Goal: Transaction & Acquisition: Purchase product/service

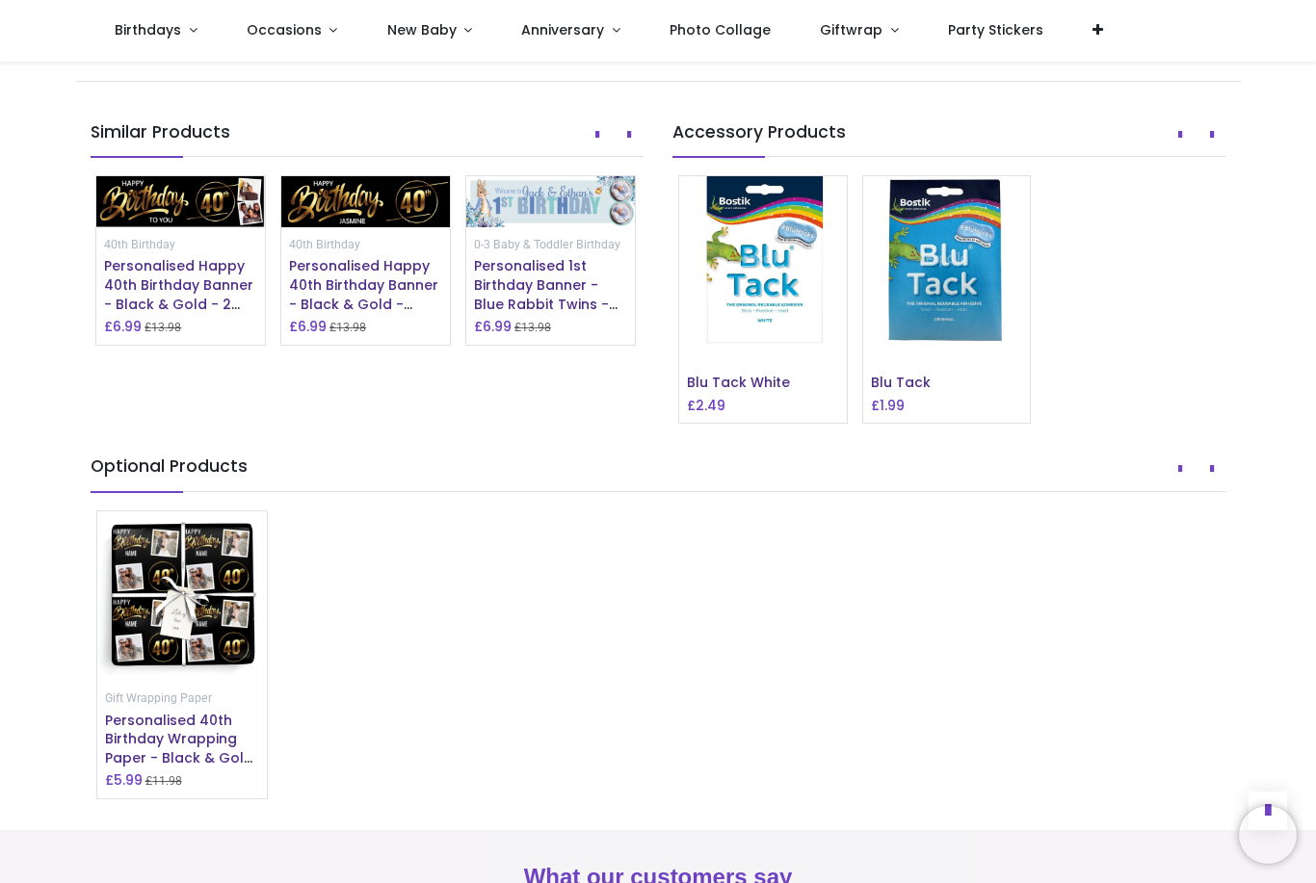
scroll to position [1497, 0]
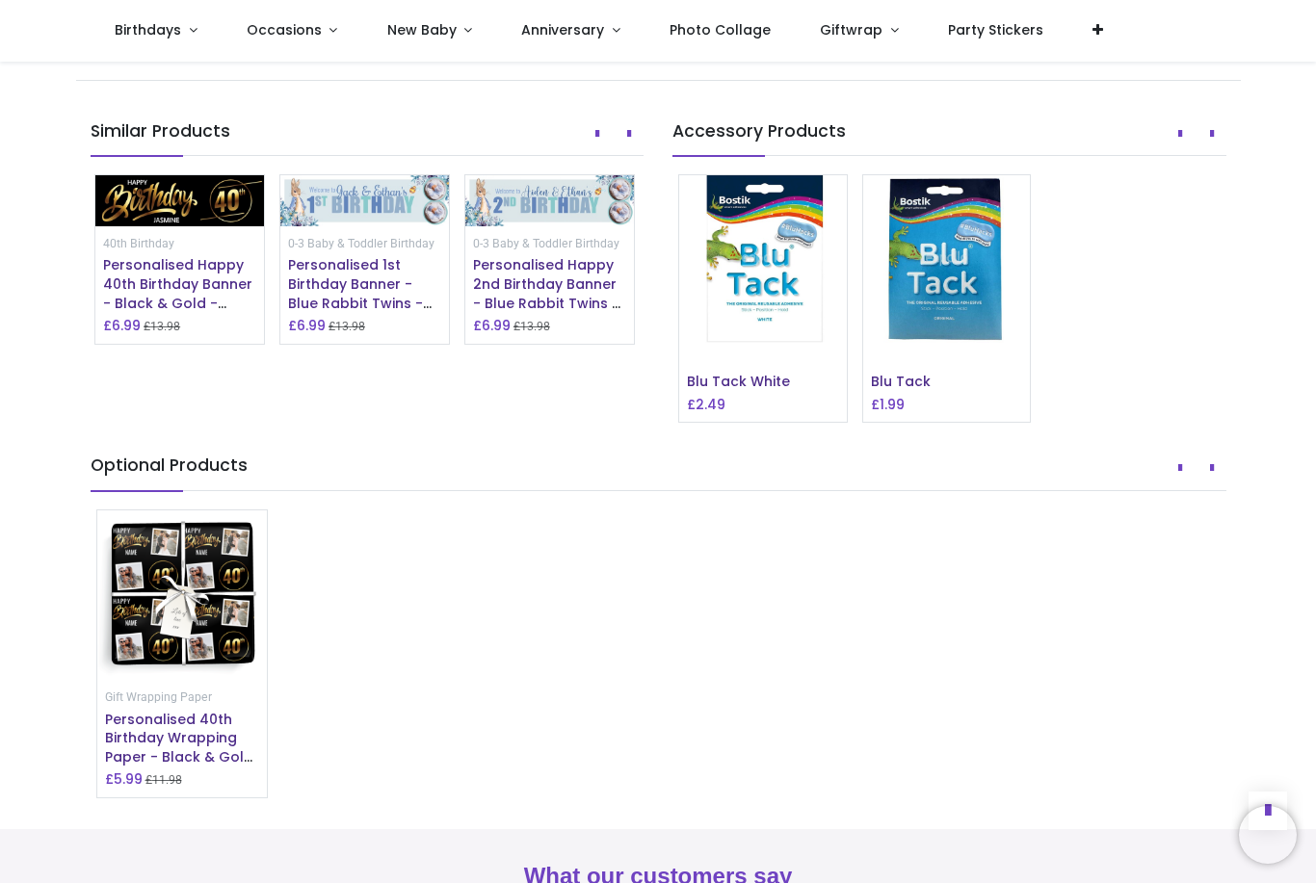
click at [595, 141] on icon "Prev" at bounding box center [597, 133] width 4 height 13
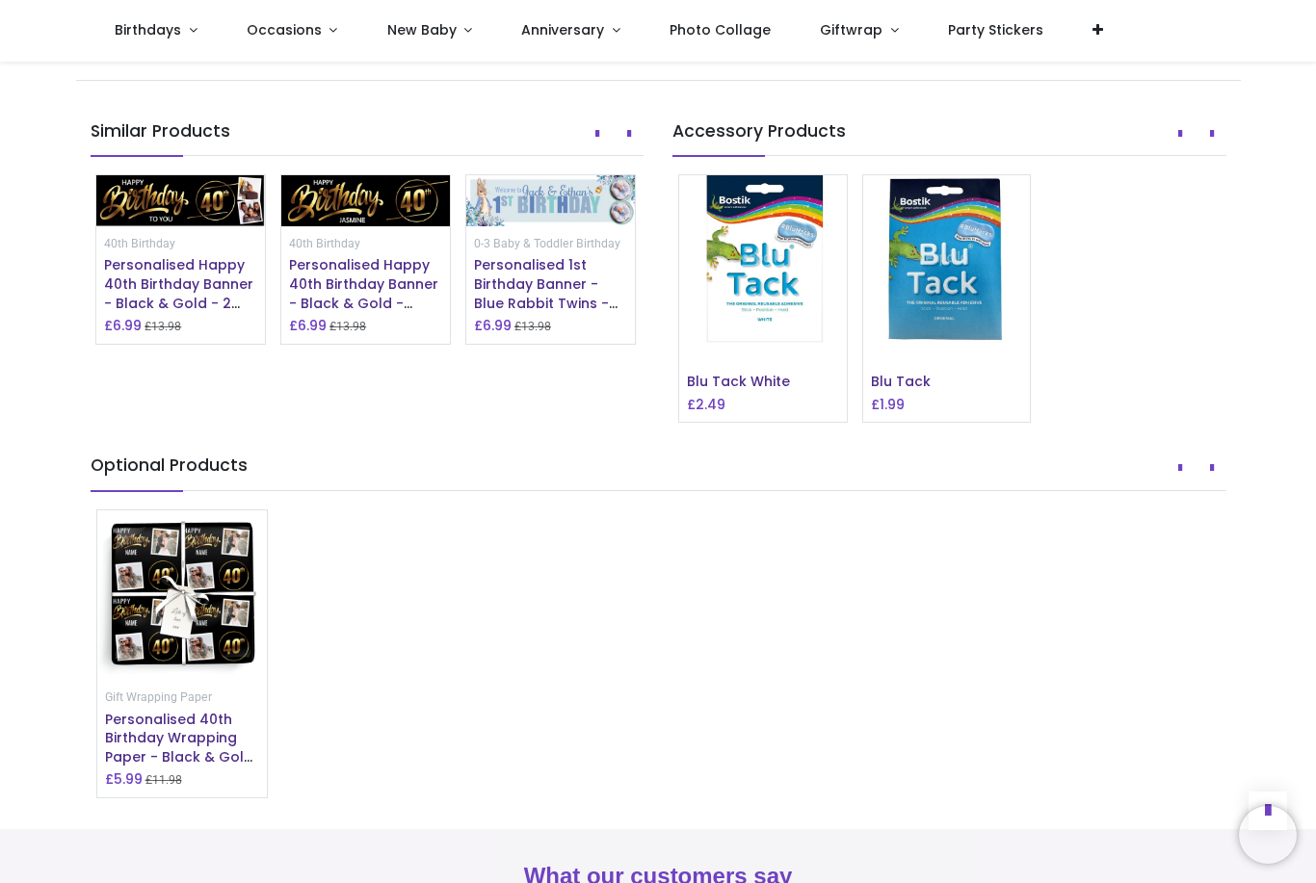
click at [595, 141] on icon "Prev" at bounding box center [597, 133] width 4 height 13
click at [587, 150] on button "Prev" at bounding box center [597, 134] width 29 height 33
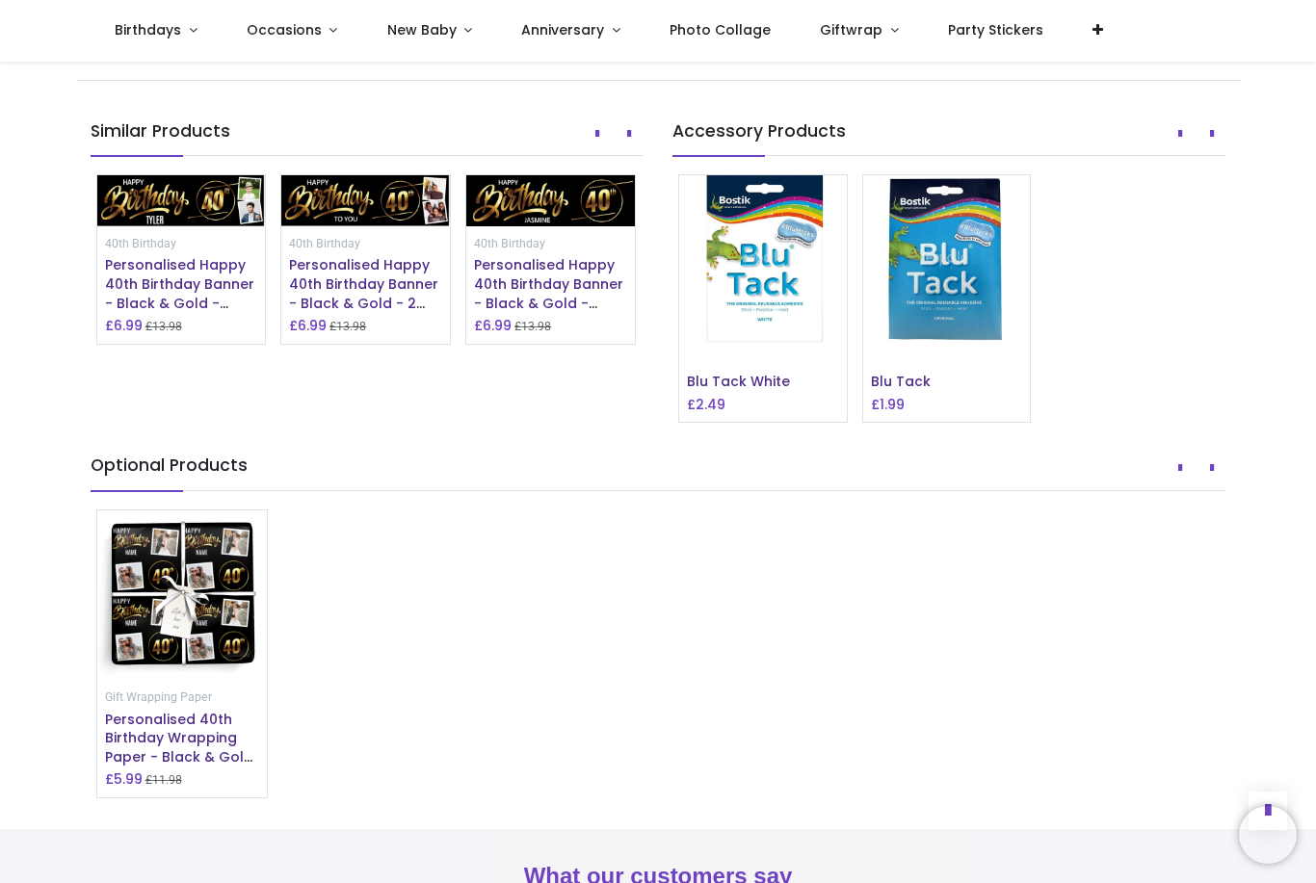
click at [597, 150] on button "Prev" at bounding box center [597, 134] width 29 height 33
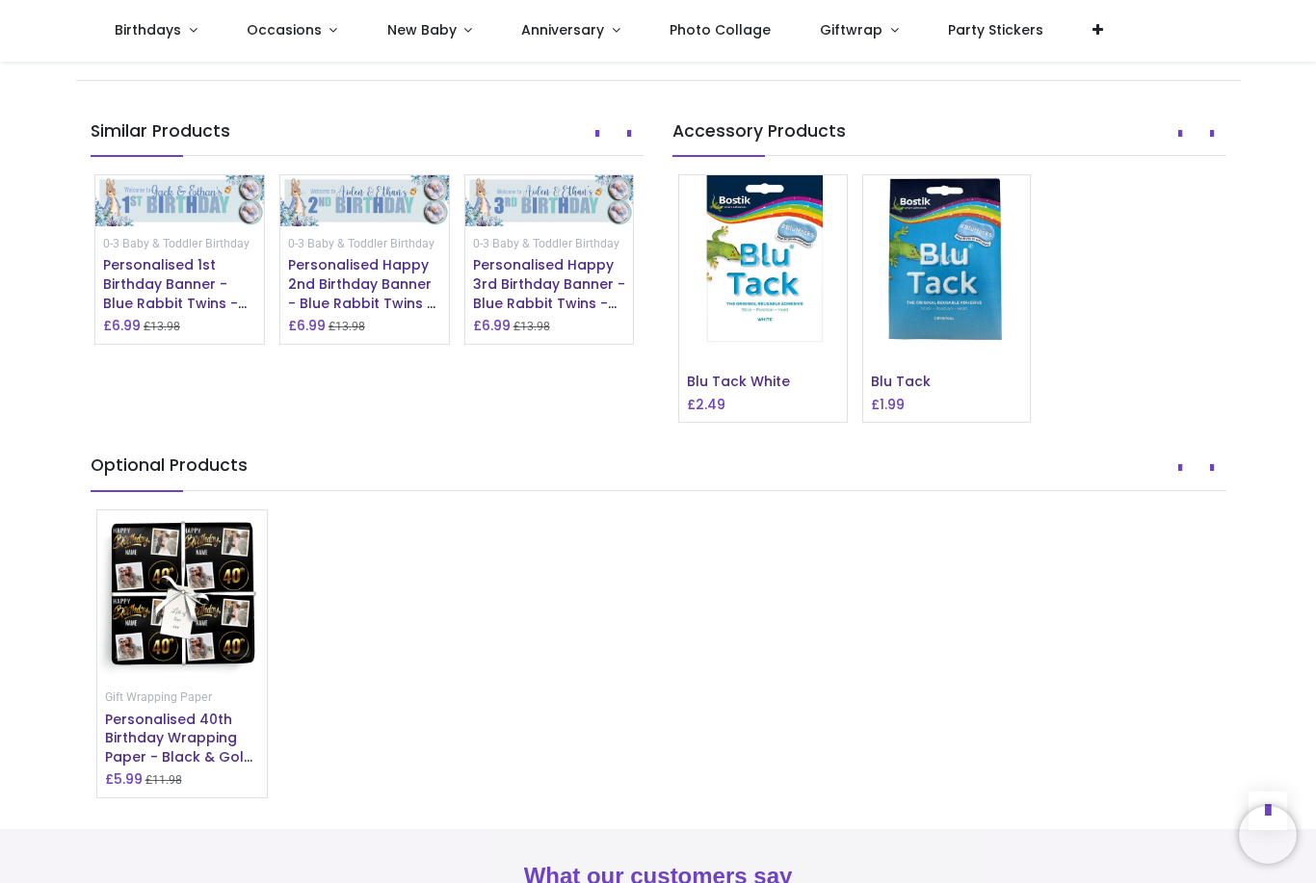
click at [595, 141] on icon "Prev" at bounding box center [597, 133] width 4 height 13
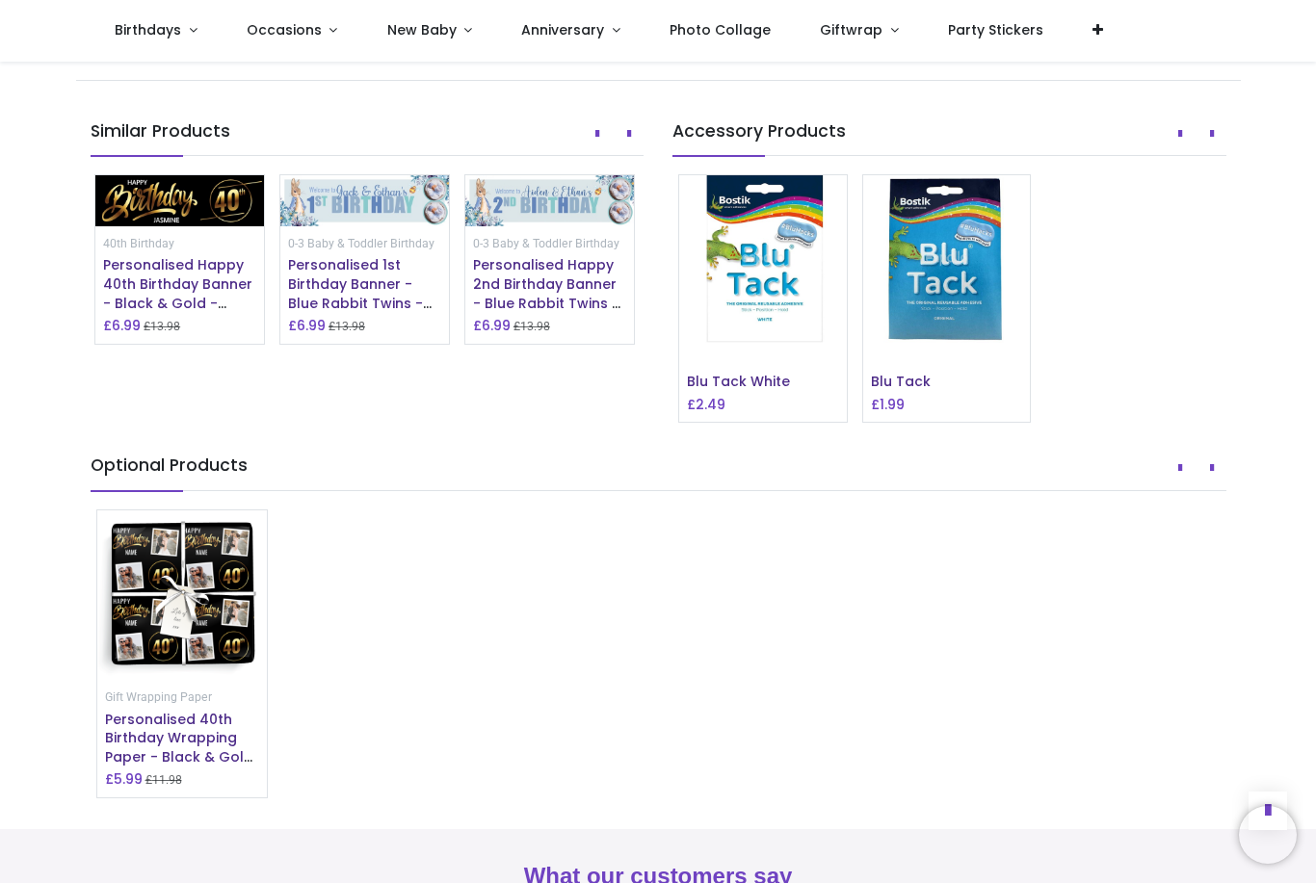
click at [593, 150] on button "Prev" at bounding box center [597, 134] width 29 height 33
click at [597, 150] on button "Prev" at bounding box center [597, 134] width 29 height 33
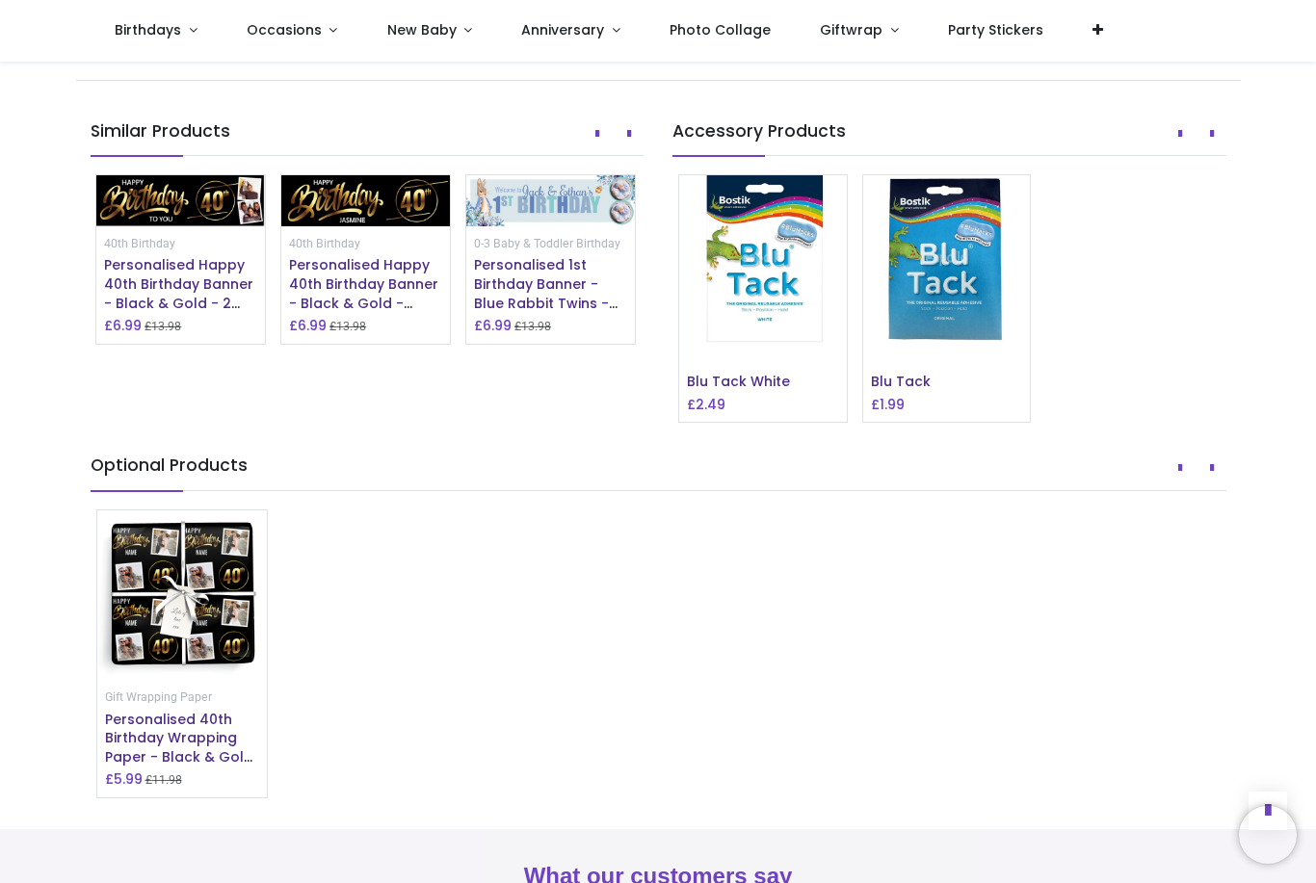
click at [598, 150] on button "Prev" at bounding box center [597, 134] width 29 height 33
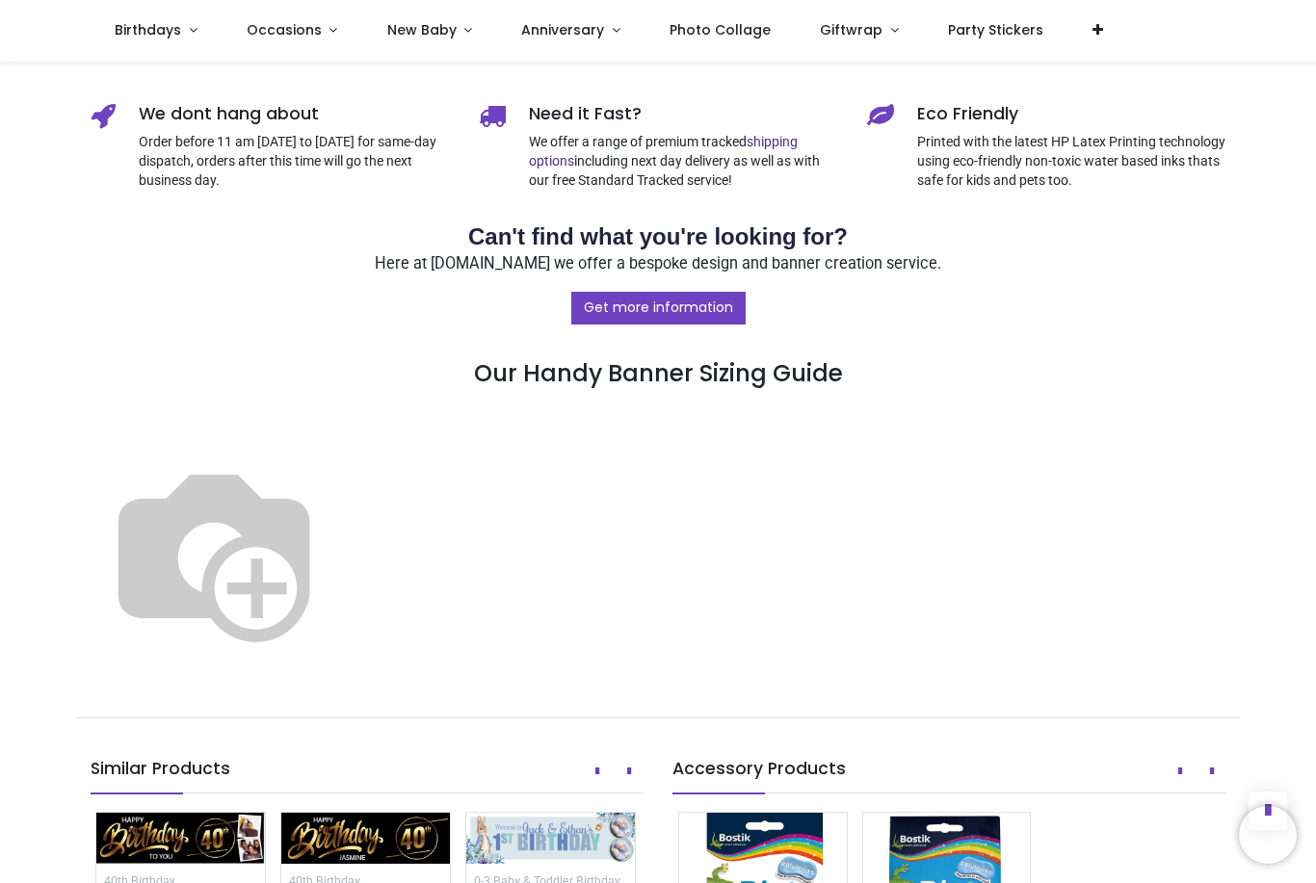
scroll to position [862, 0]
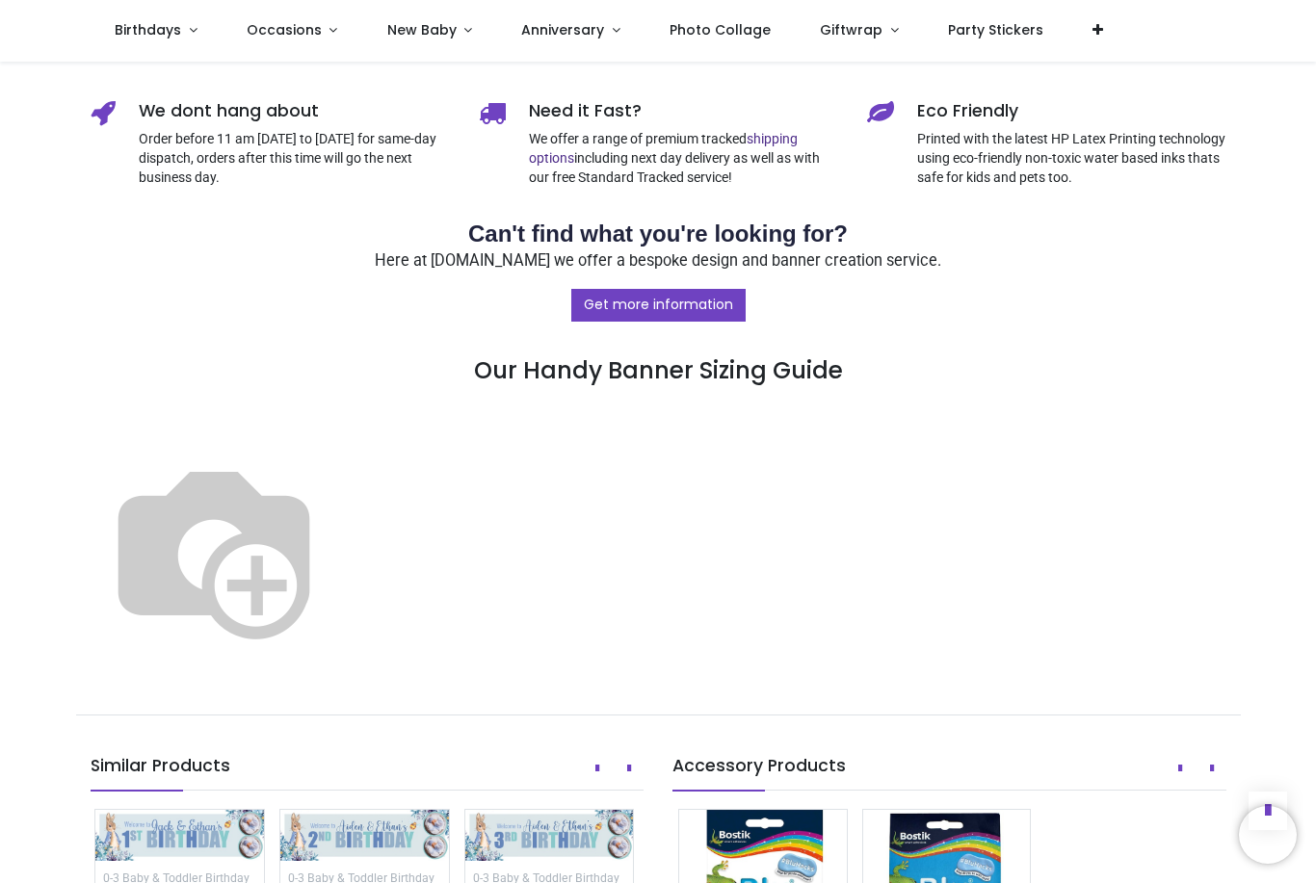
click at [337, 443] on img at bounding box center [214, 549] width 247 height 247
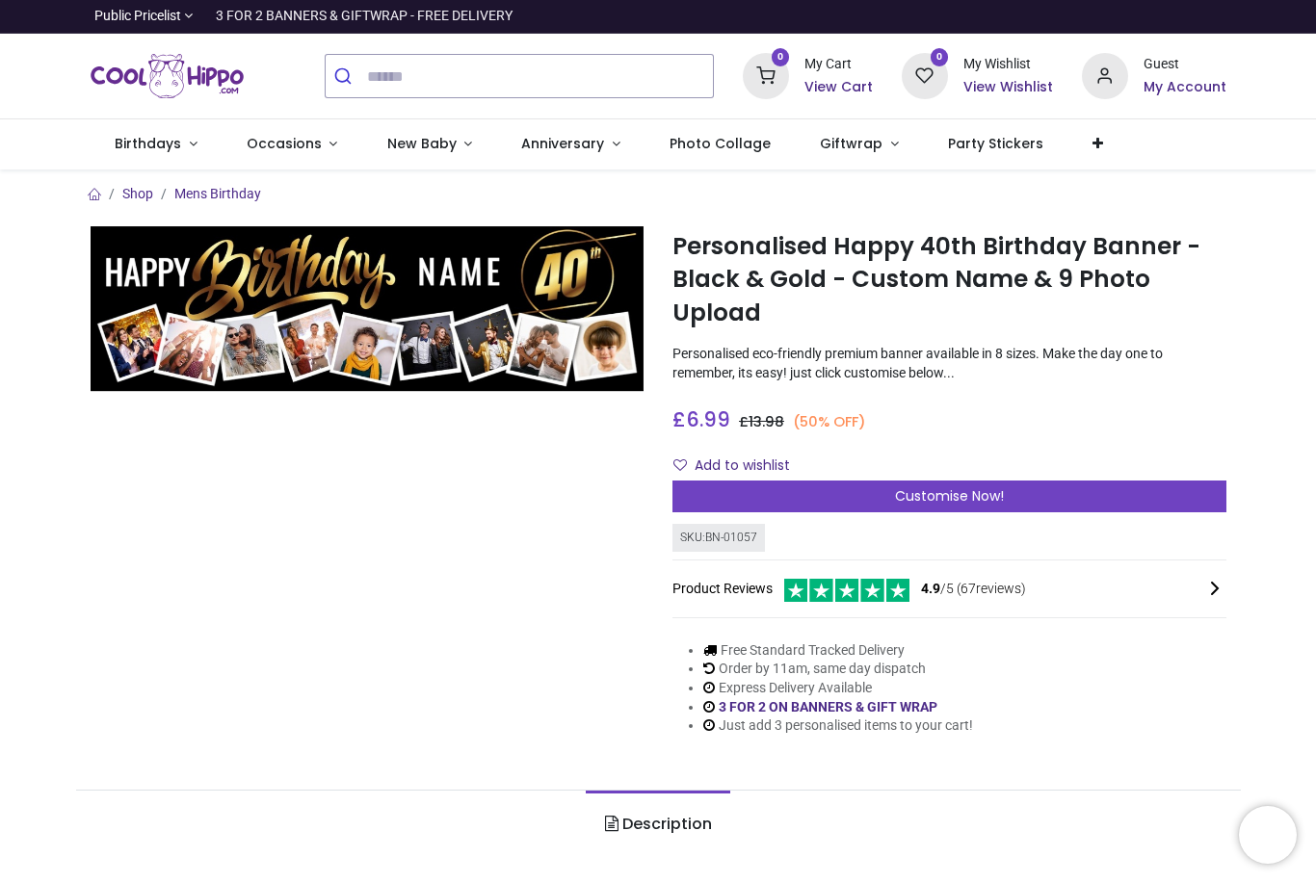
scroll to position [0, 0]
click at [947, 499] on span "Customise Now!" at bounding box center [949, 496] width 109 height 19
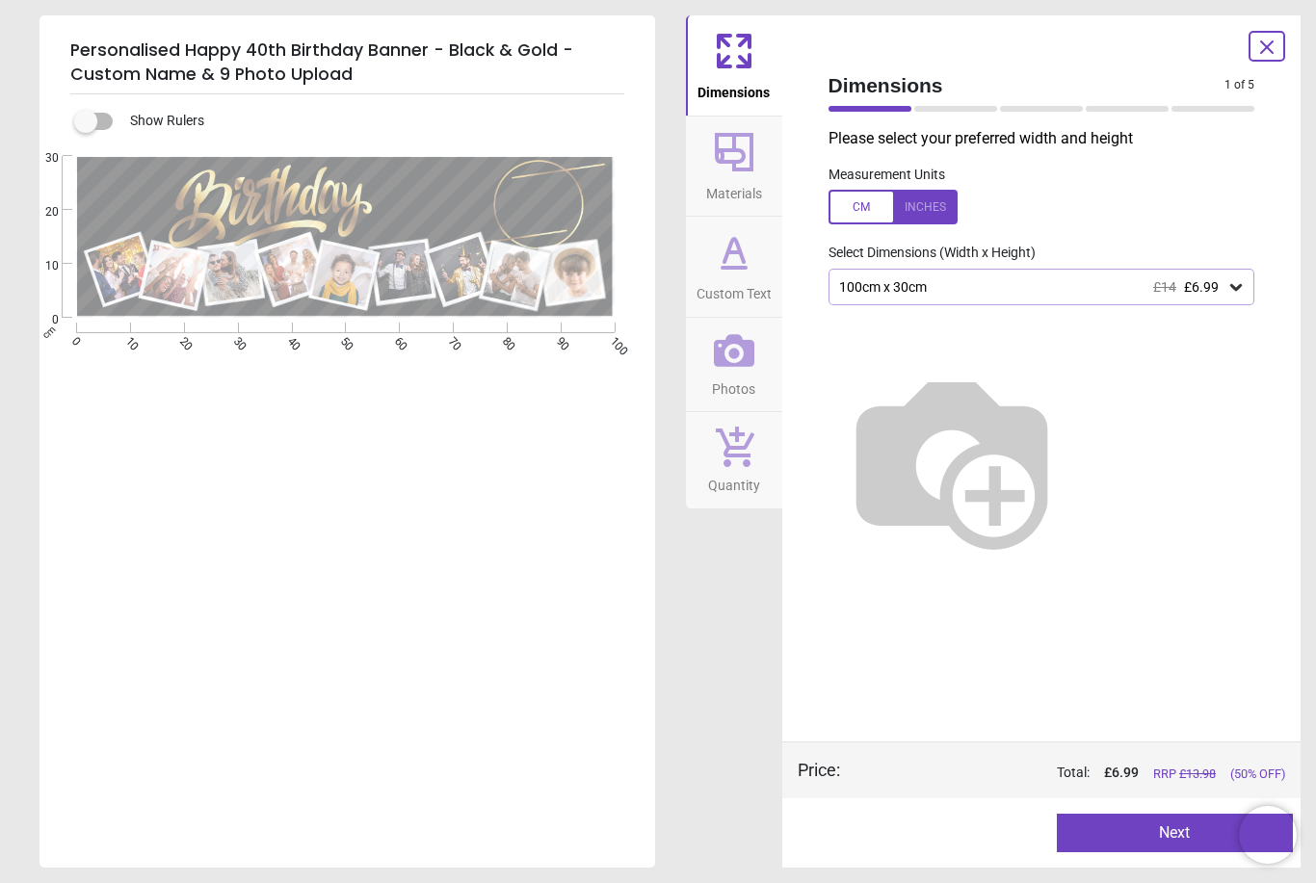
click at [930, 213] on div at bounding box center [892, 207] width 129 height 35
click at [1241, 294] on icon at bounding box center [1235, 286] width 19 height 19
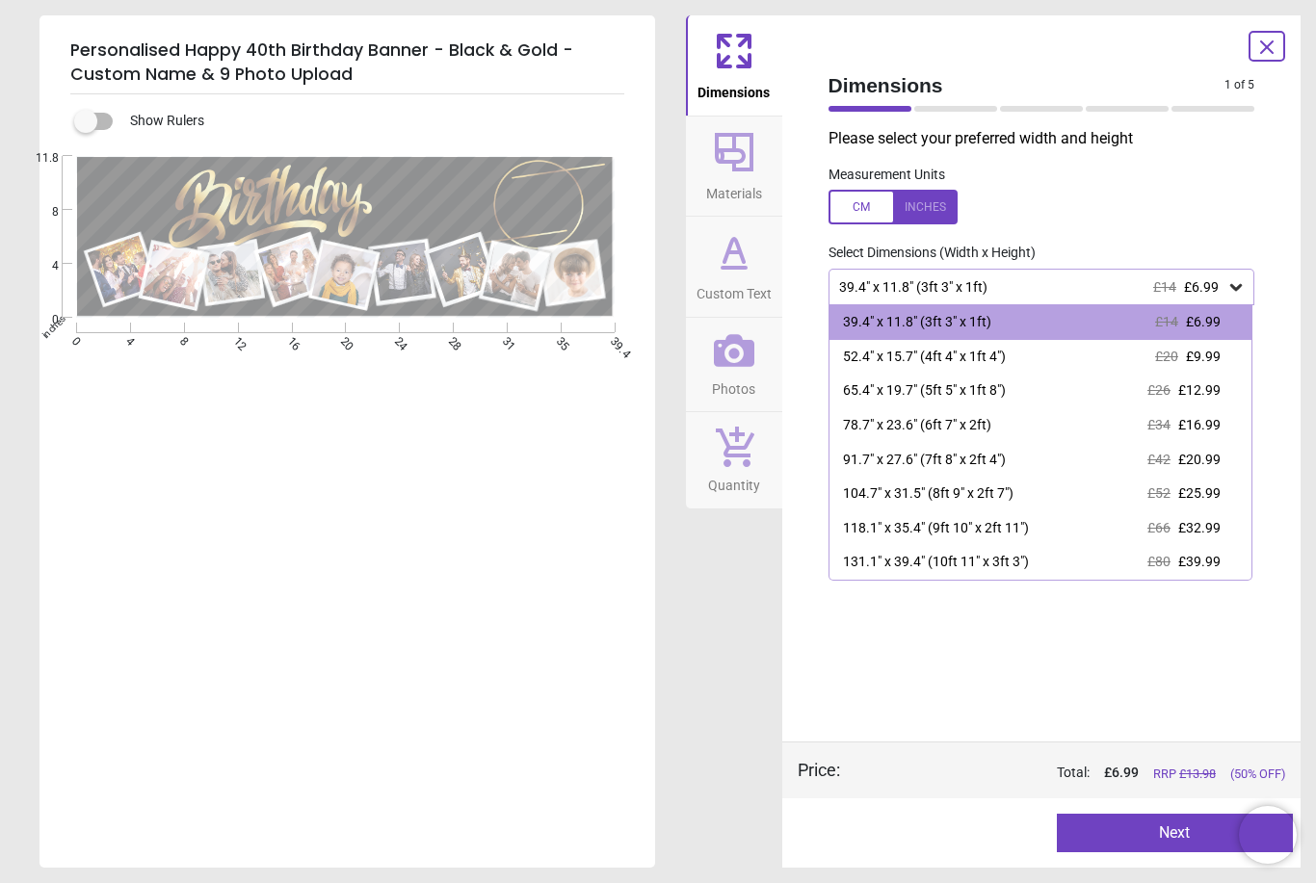
click at [1237, 291] on icon at bounding box center [1235, 286] width 19 height 19
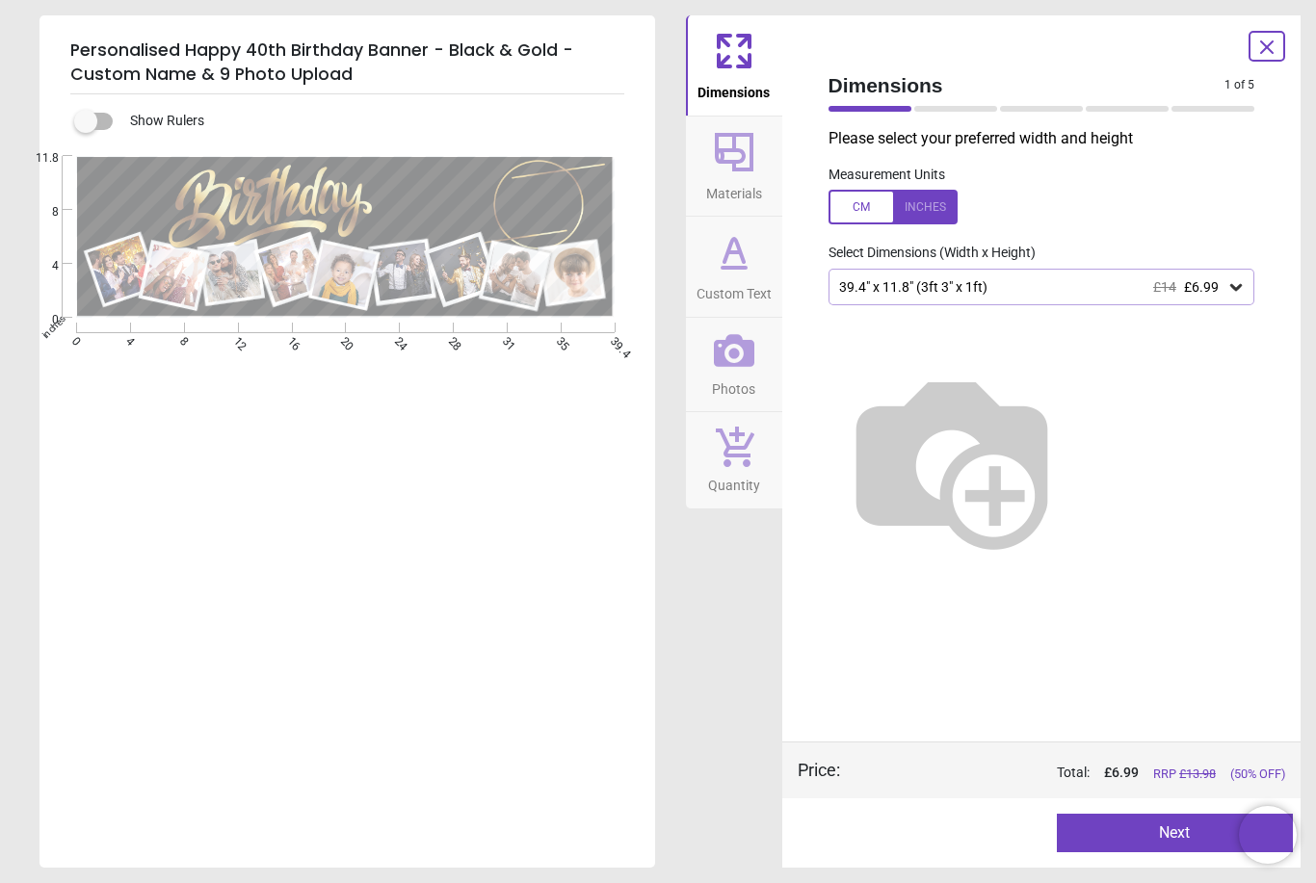
click at [1184, 825] on button "Next" at bounding box center [1175, 833] width 236 height 39
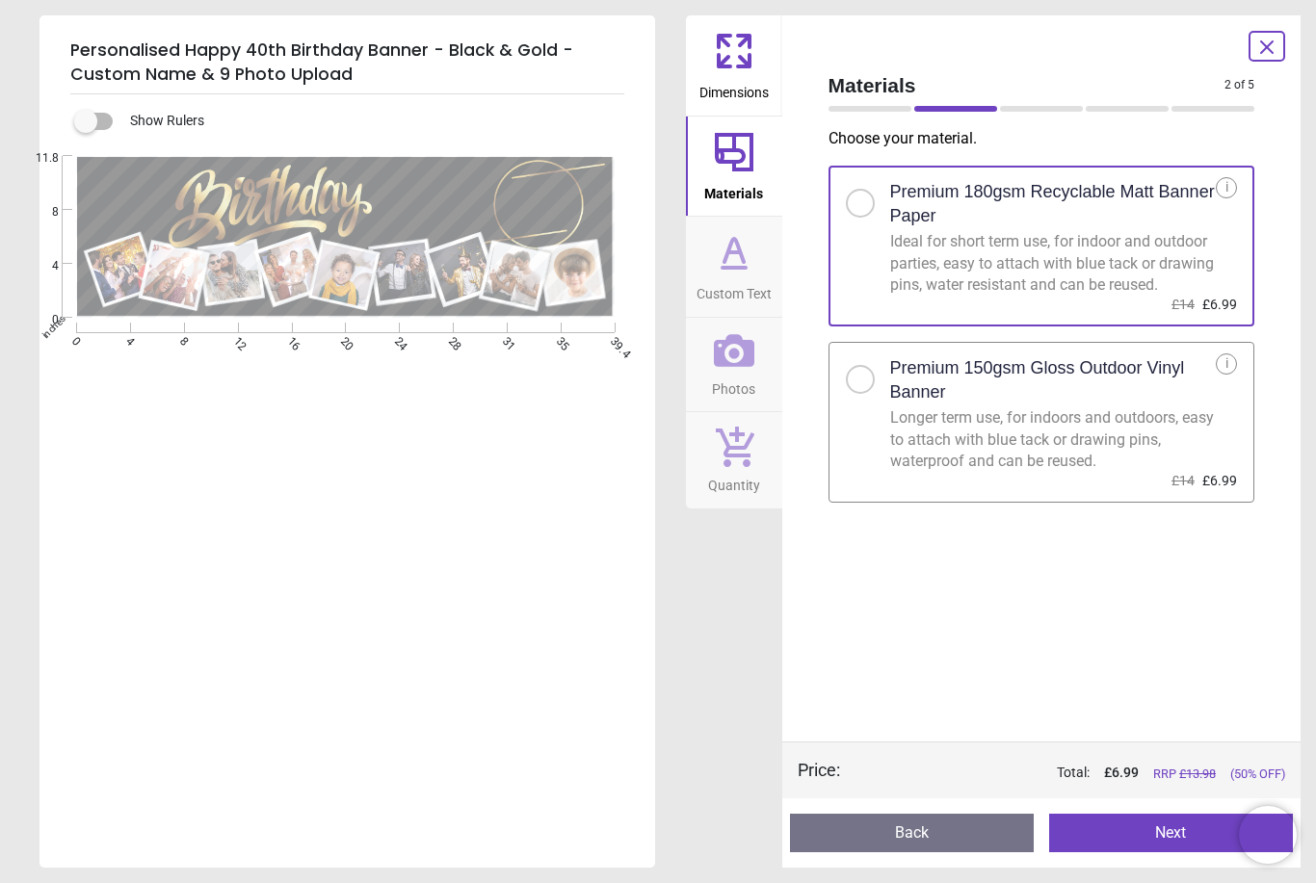
click at [1172, 833] on button "Next" at bounding box center [1171, 833] width 244 height 39
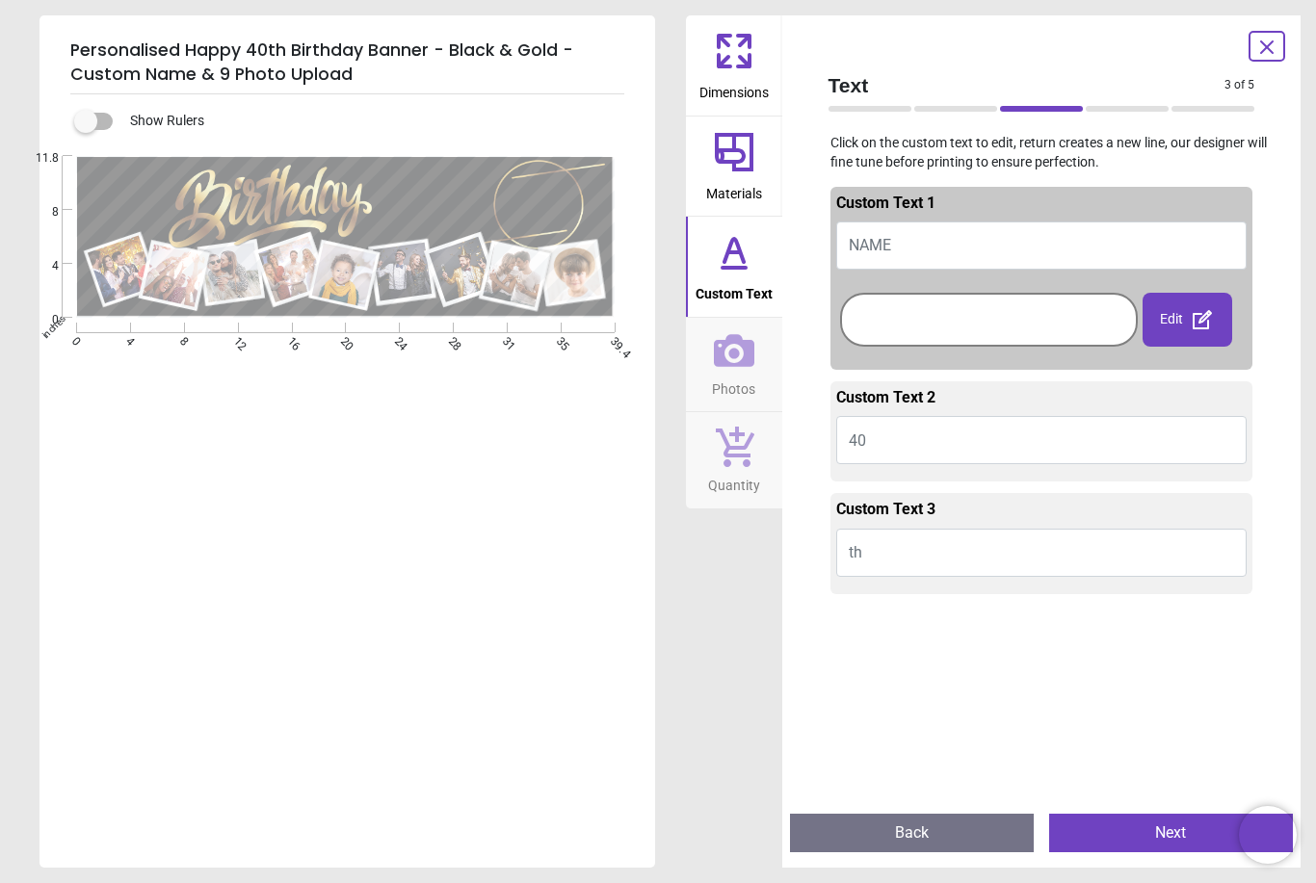
click at [876, 251] on span "NAME" at bounding box center [870, 245] width 42 height 18
type textarea "****"
click at [1007, 317] on div at bounding box center [989, 320] width 288 height 44
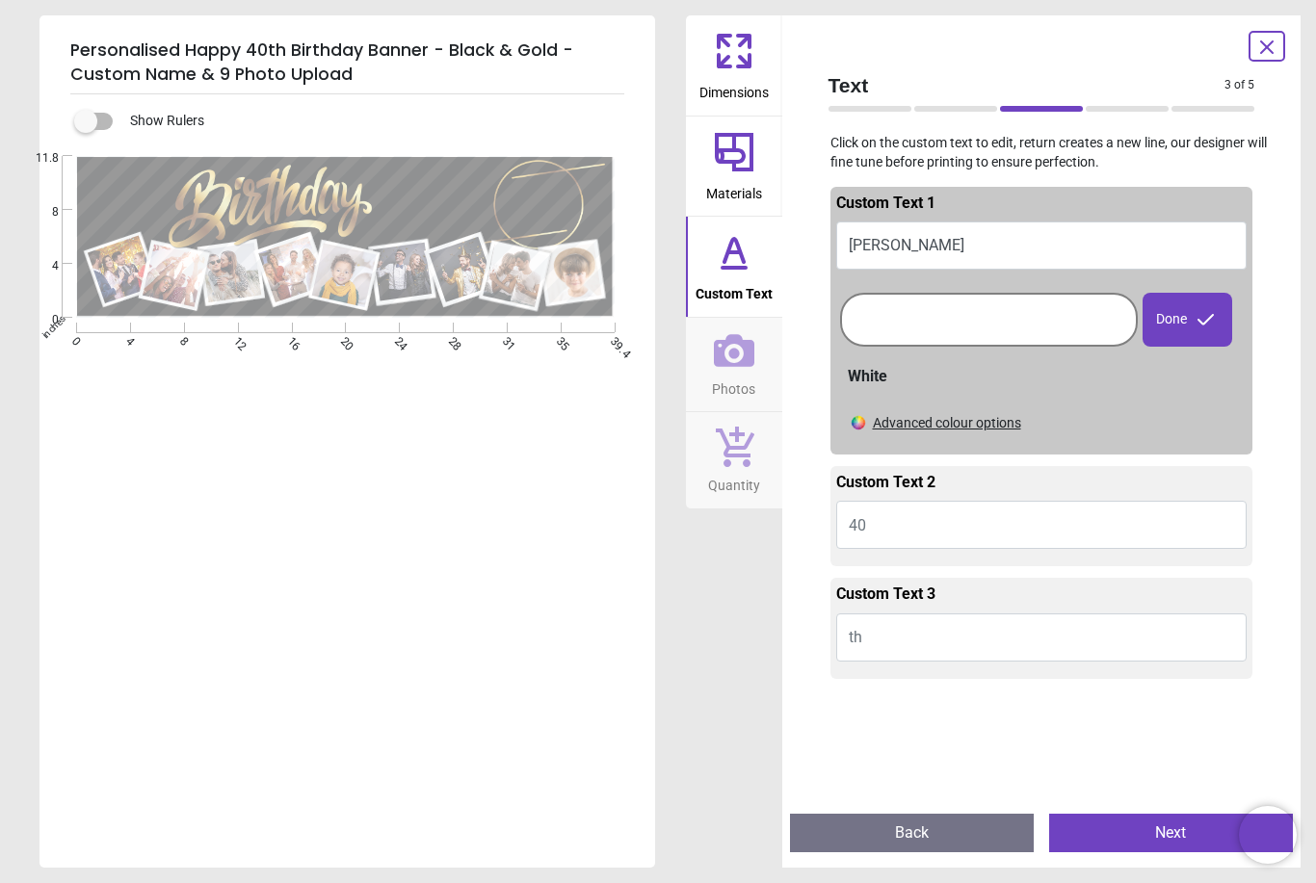
click at [893, 523] on button "40" at bounding box center [1041, 525] width 411 height 48
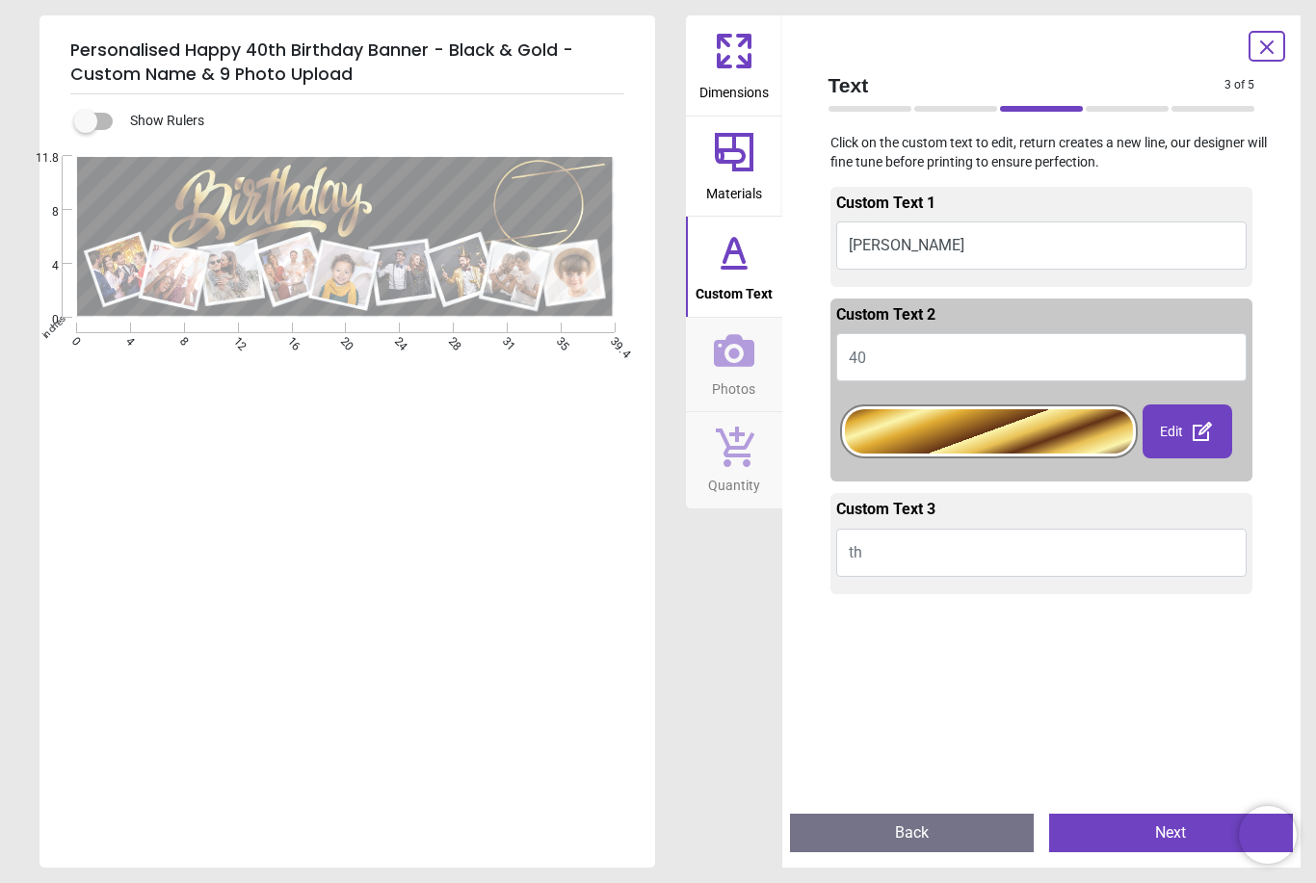
click at [1014, 431] on div at bounding box center [989, 431] width 288 height 44
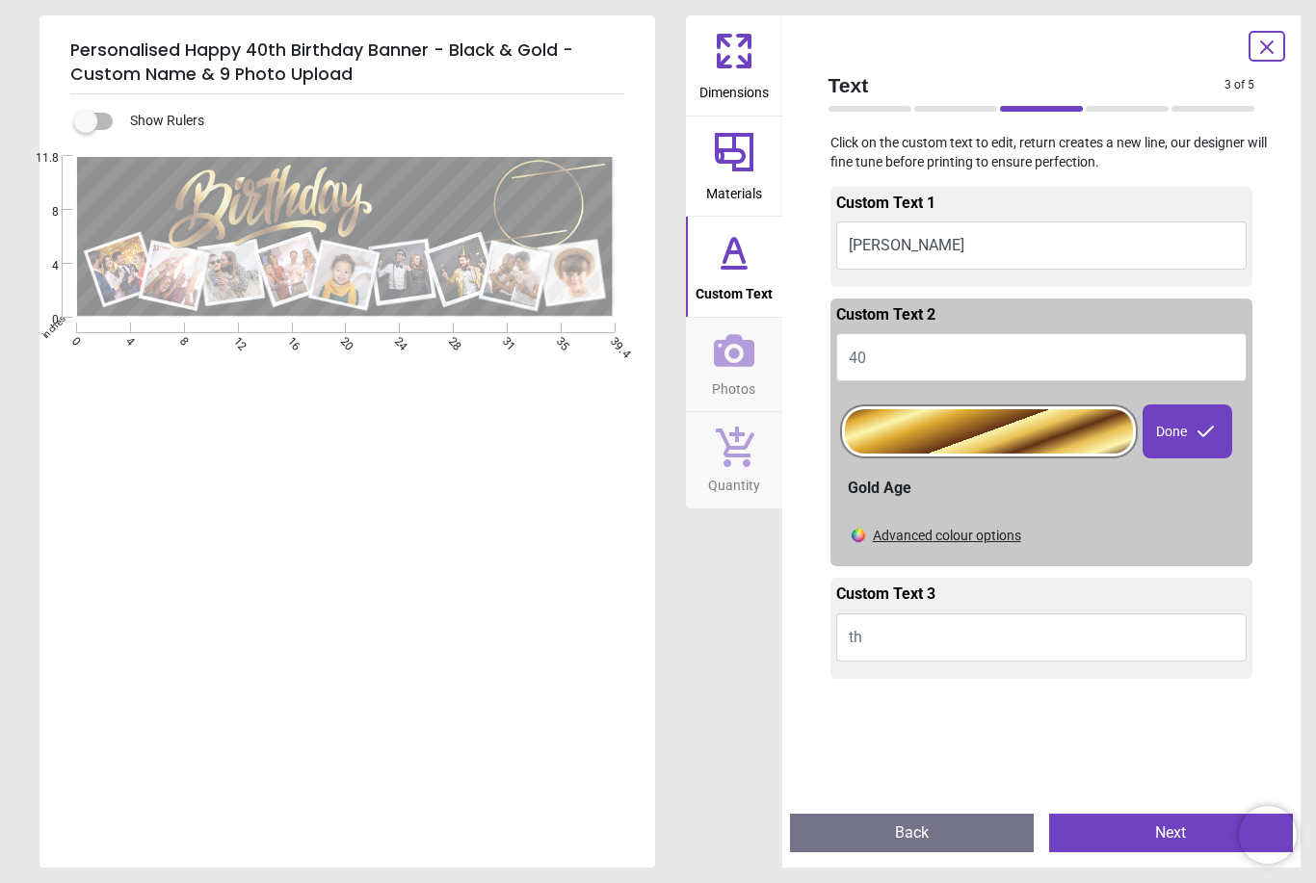
click at [1117, 249] on button "[PERSON_NAME]" at bounding box center [1041, 246] width 411 height 48
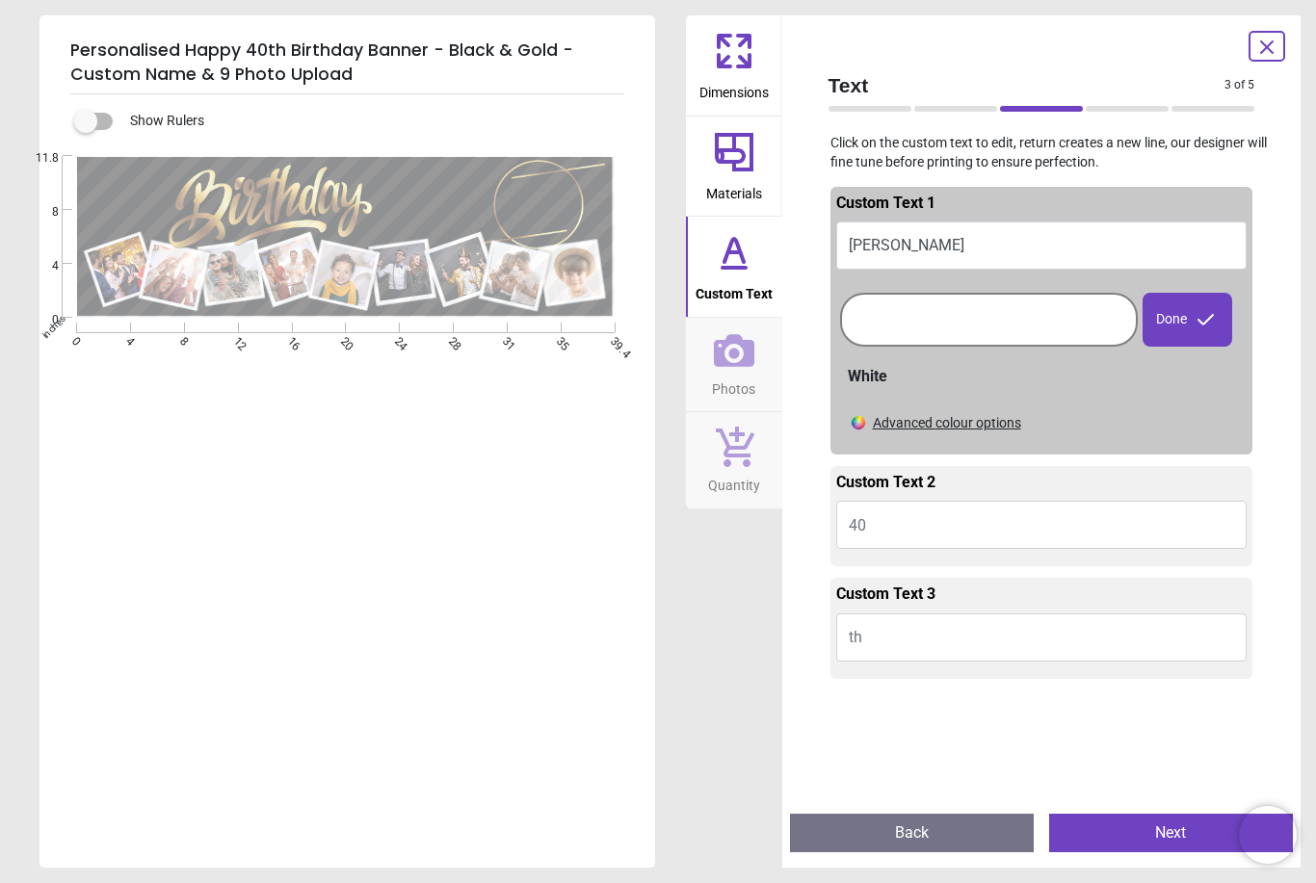
click at [960, 425] on div "Advanced colour options" at bounding box center [947, 423] width 148 height 19
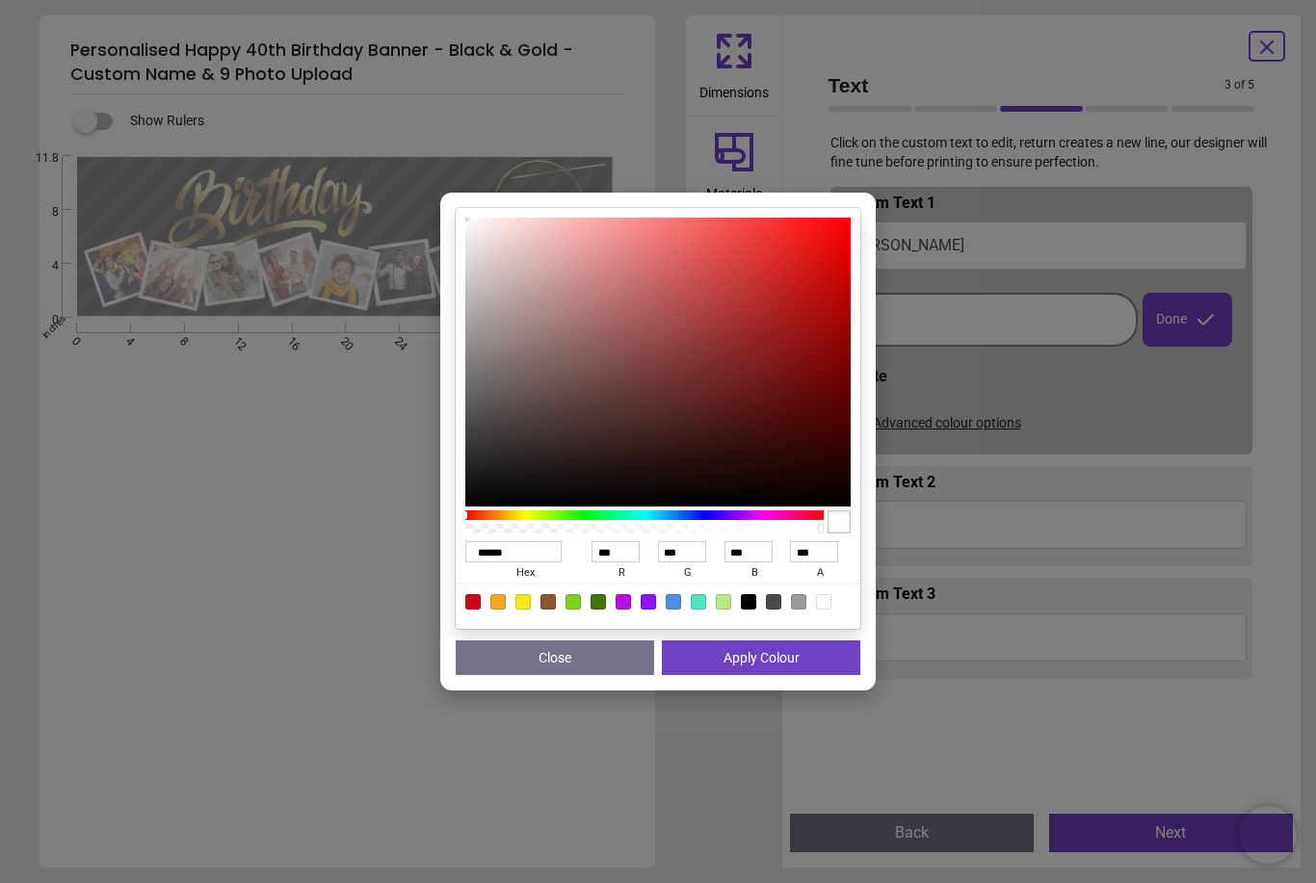
click at [1276, 487] on div "****** hex *** r *** g *** b *** a Close Apply Colour" at bounding box center [658, 441] width 1316 height 883
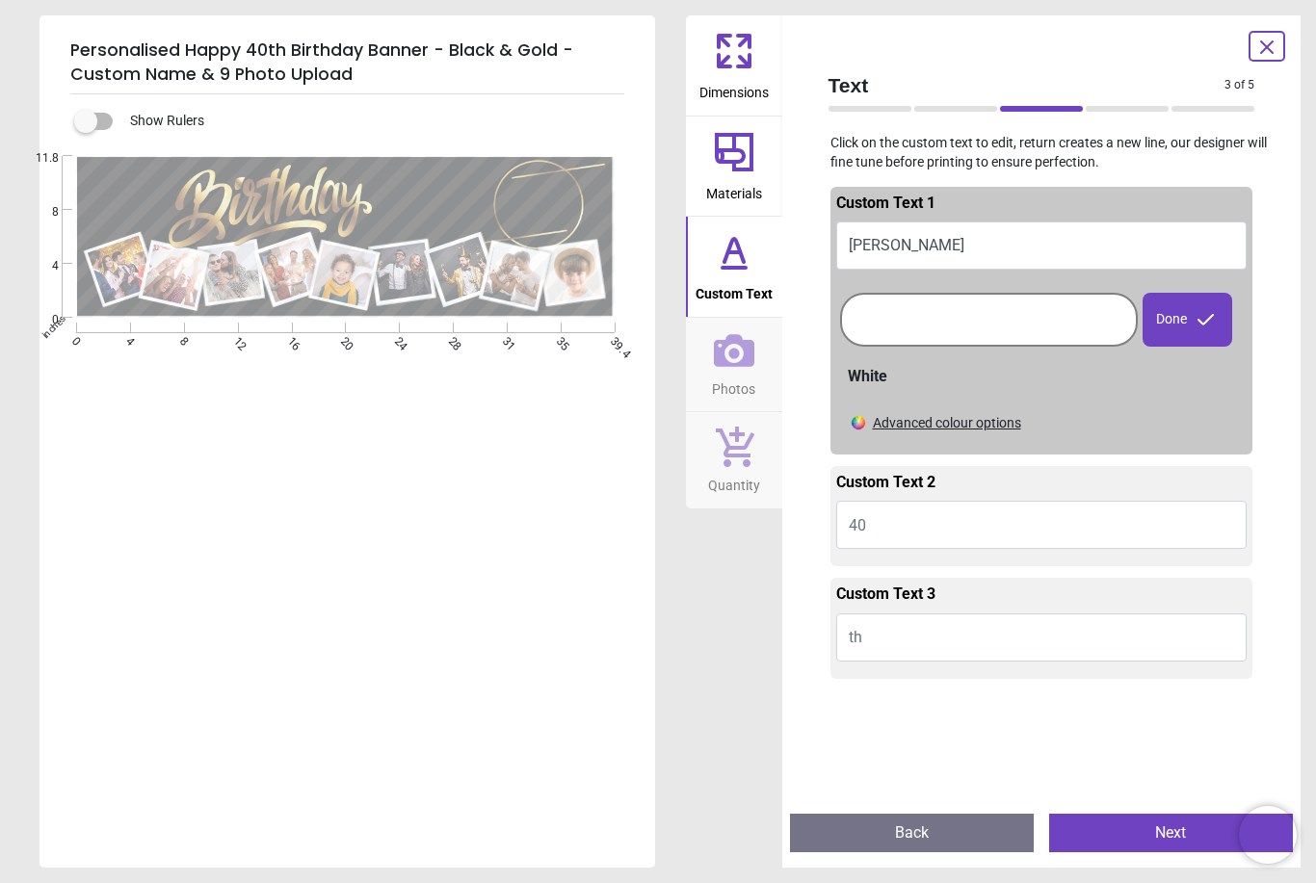
click at [728, 176] on span "Materials" at bounding box center [734, 189] width 56 height 29
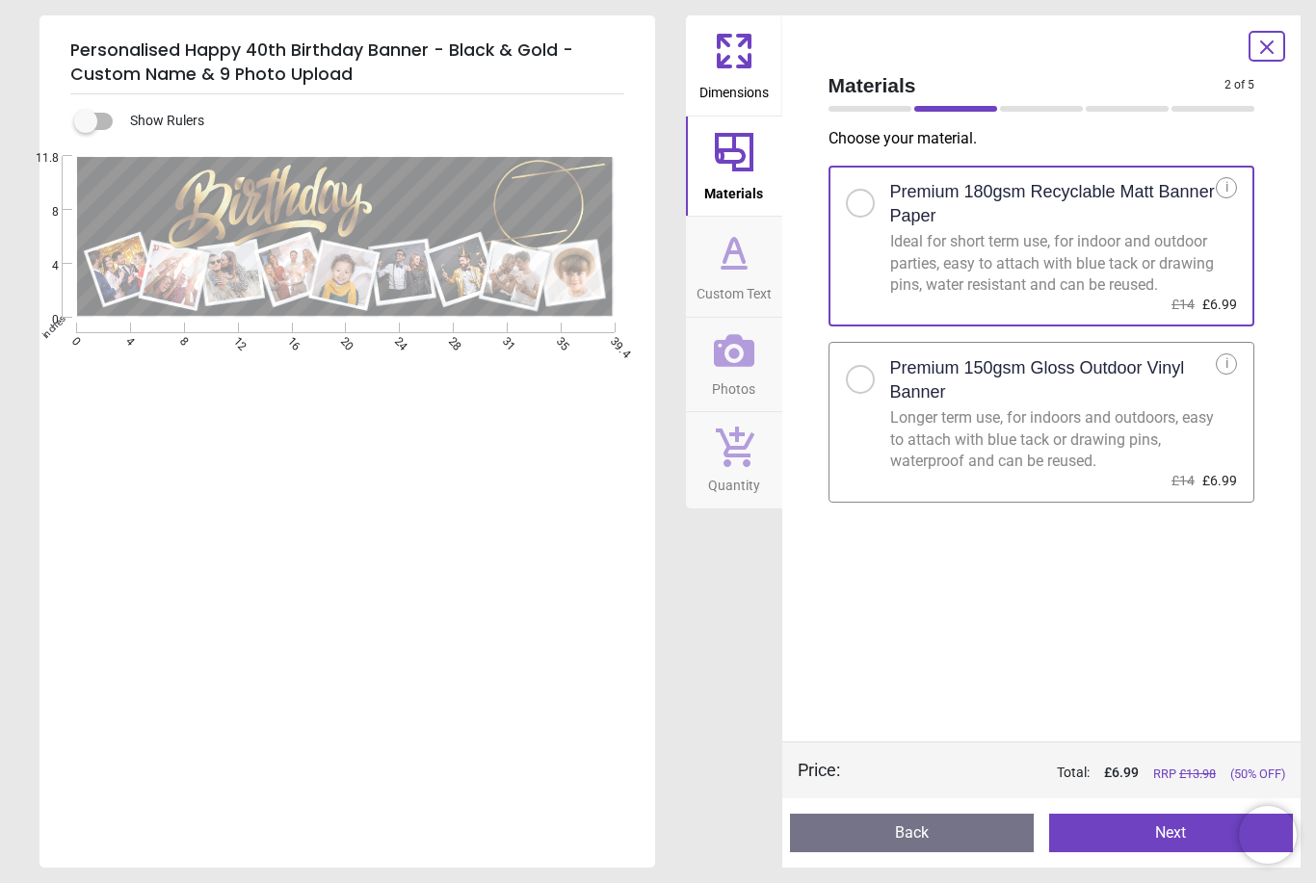
click at [735, 359] on icon at bounding box center [734, 350] width 40 height 40
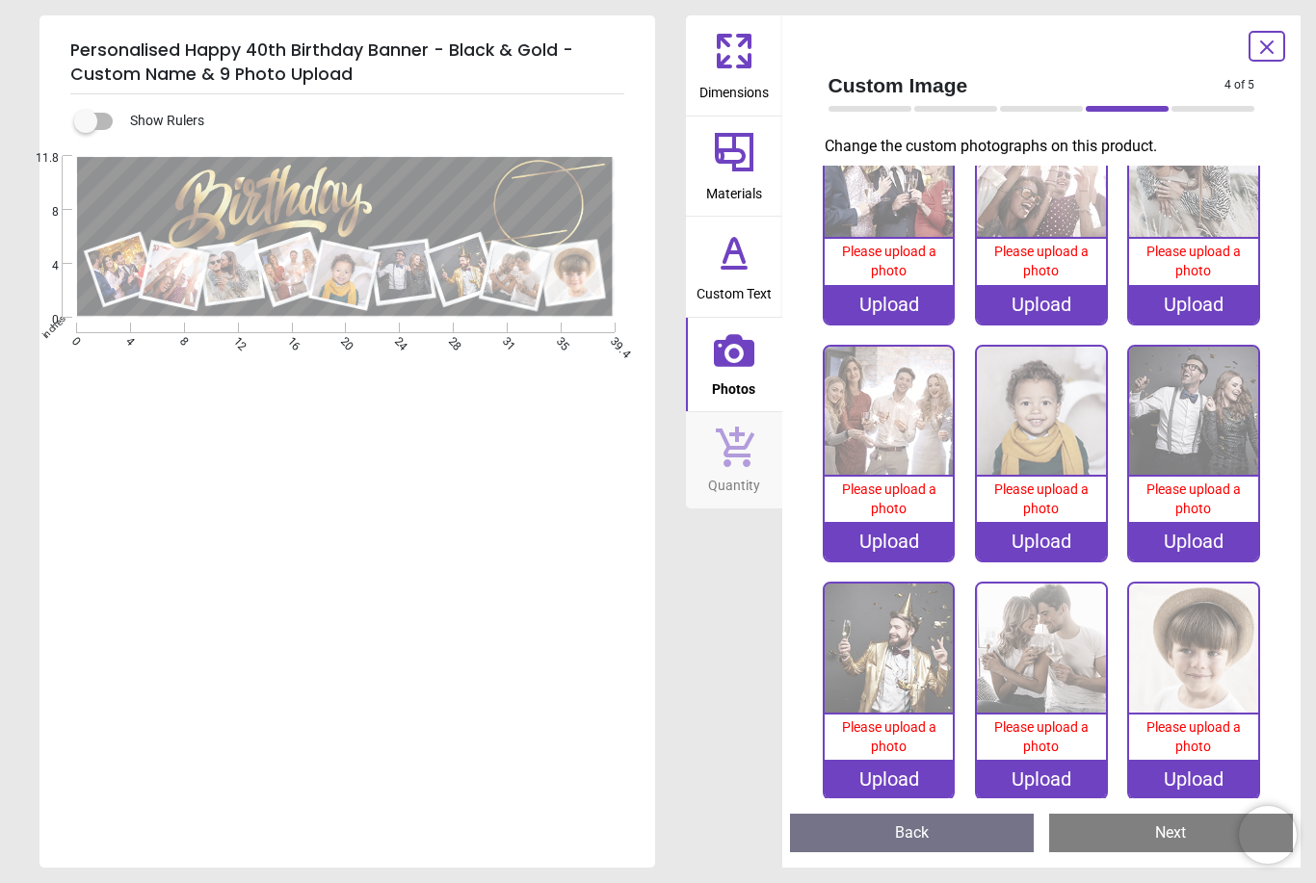
scroll to position [66, 0]
click at [735, 459] on icon at bounding box center [734, 446] width 40 height 42
click at [1266, 50] on icon at bounding box center [1266, 47] width 23 height 23
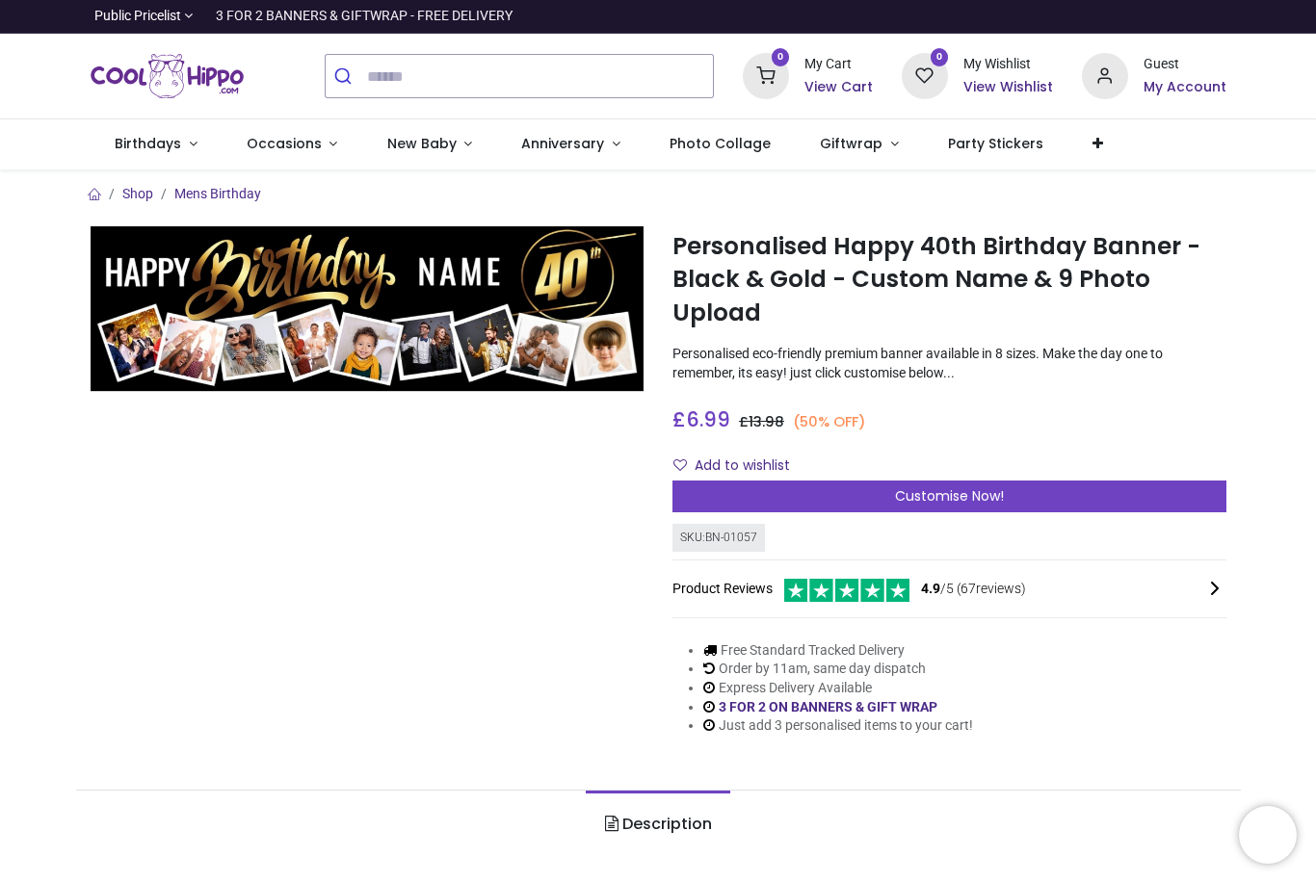
scroll to position [0, 0]
